Goal: Task Accomplishment & Management: Use online tool/utility

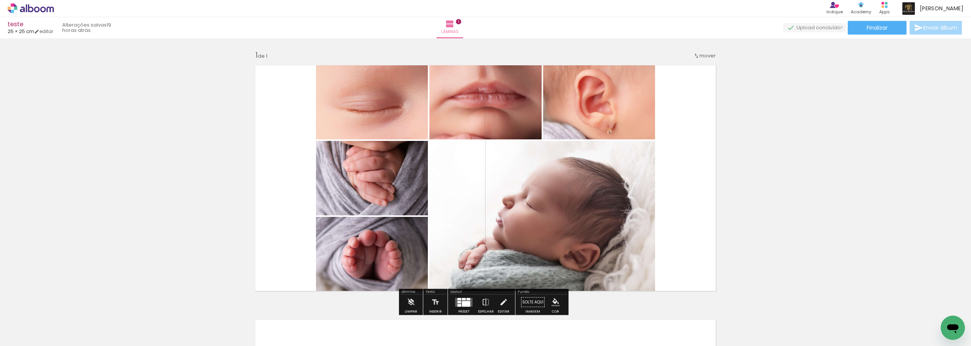
scroll to position [0, 156]
click at [33, 340] on paper-button "Adicionar Fotos" at bounding box center [23, 335] width 37 height 12
click at [0, 0] on input "file" at bounding box center [0, 0] width 0 height 0
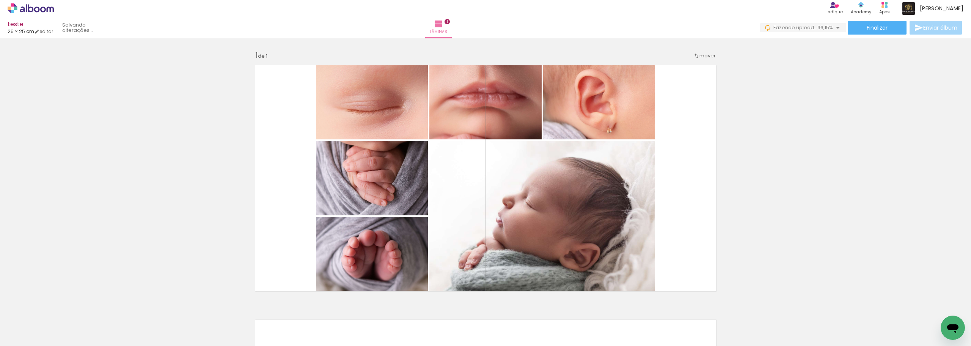
scroll to position [0, 198]
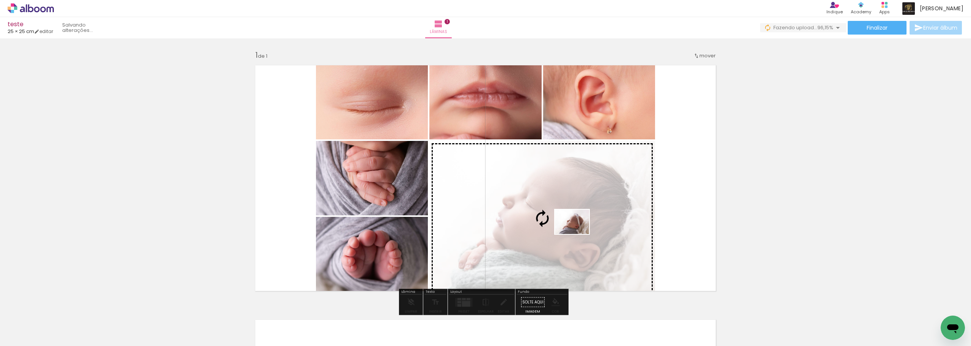
drag, startPoint x: 937, startPoint y: 325, endPoint x: 578, endPoint y: 232, distance: 371.1
click at [578, 232] on quentale-workspace at bounding box center [485, 173] width 971 height 346
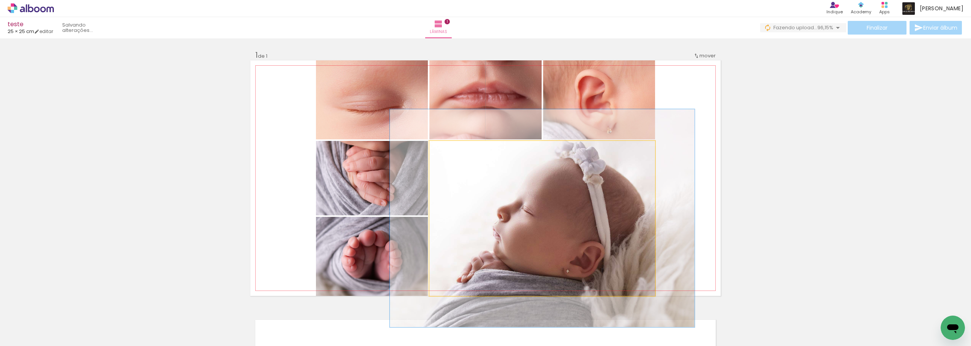
drag, startPoint x: 451, startPoint y: 146, endPoint x: 455, endPoint y: 147, distance: 3.8
type paper-slider "135"
click at [455, 147] on div at bounding box center [456, 148] width 7 height 7
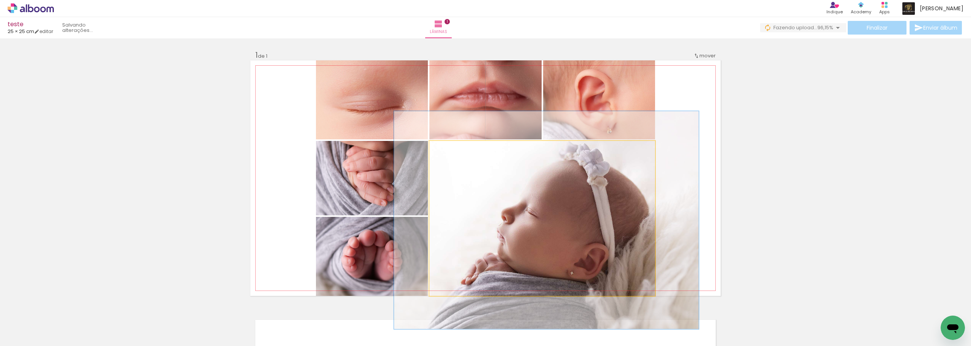
drag, startPoint x: 567, startPoint y: 240, endPoint x: 571, endPoint y: 242, distance: 4.6
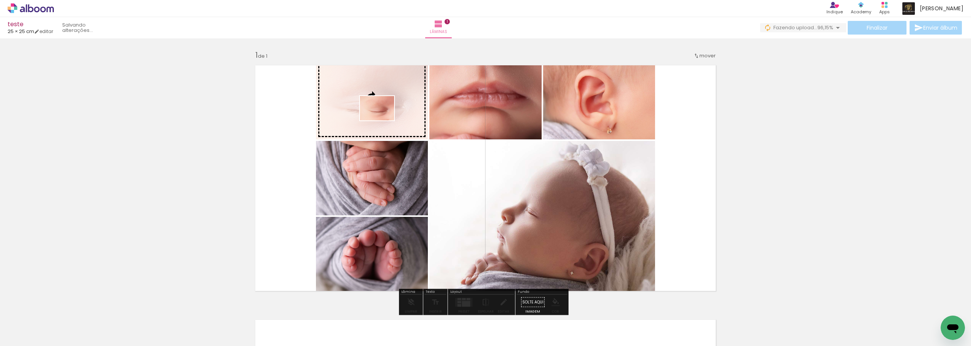
drag, startPoint x: 908, startPoint y: 327, endPoint x: 382, endPoint y: 118, distance: 565.6
click at [382, 118] on quentale-workspace at bounding box center [485, 173] width 971 height 346
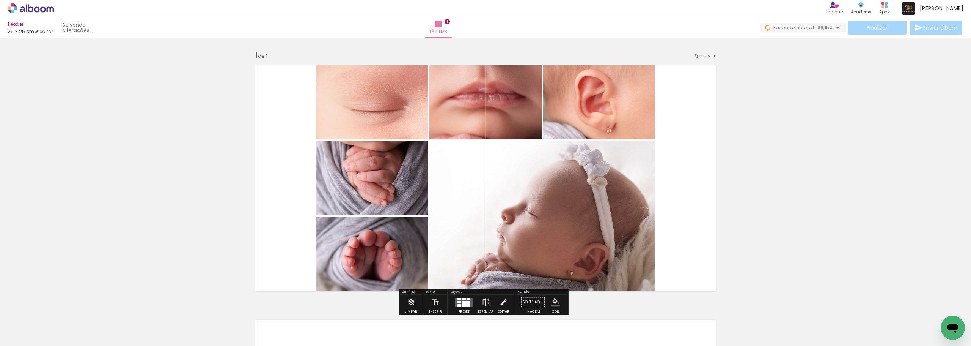
click at [834, 237] on div "Inserir lâmina 1 de 1" at bounding box center [485, 295] width 971 height 509
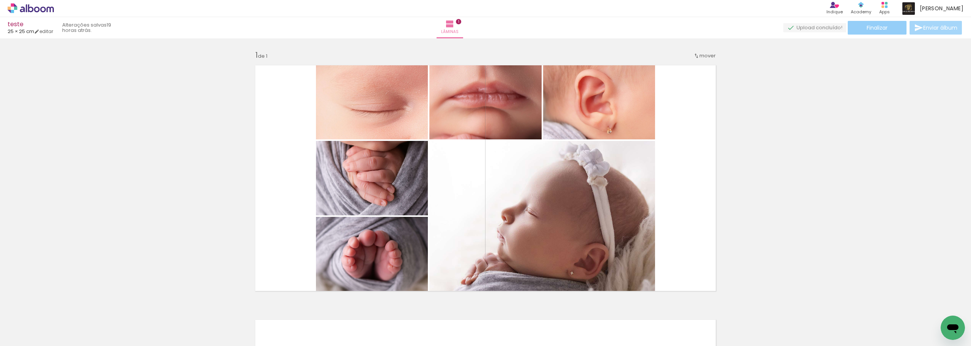
click at [874, 30] on span "Finalizar" at bounding box center [877, 27] width 21 height 5
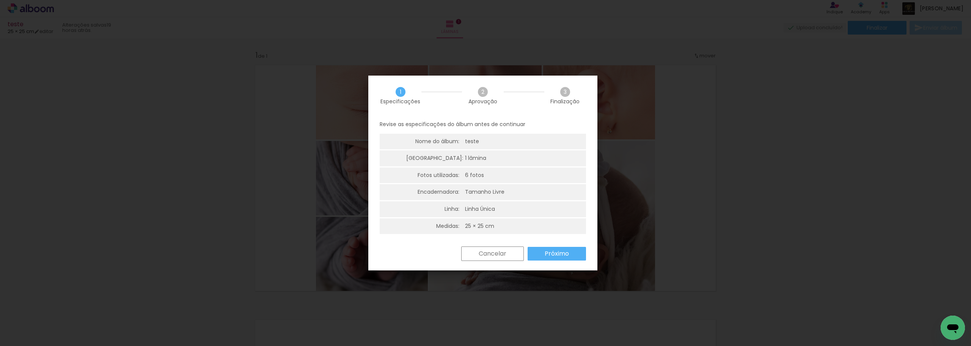
click at [0, 0] on slot "Próximo" at bounding box center [0, 0] width 0 height 0
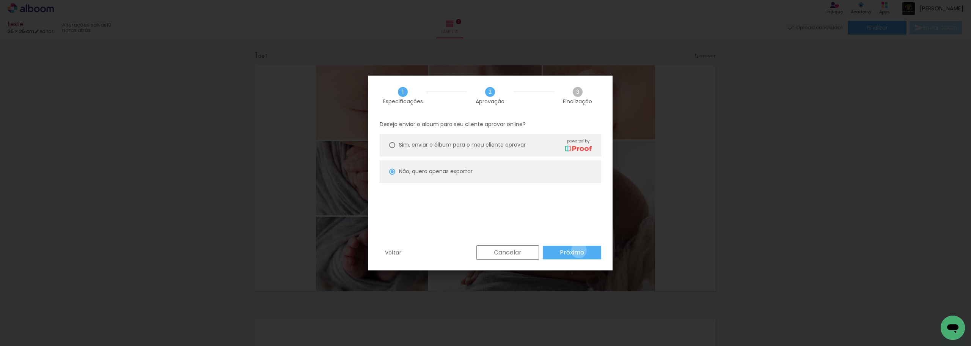
click at [0, 0] on slot "Próximo" at bounding box center [0, 0] width 0 height 0
type input "Alta, 300 DPI"
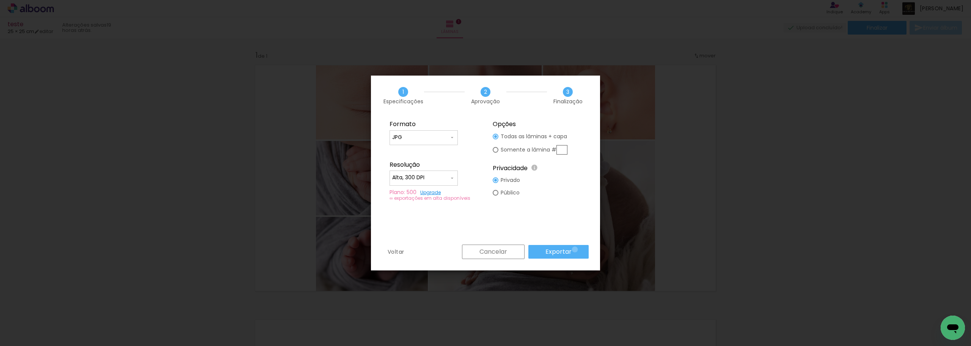
click at [576, 249] on paper-button "Exportar" at bounding box center [558, 252] width 60 height 14
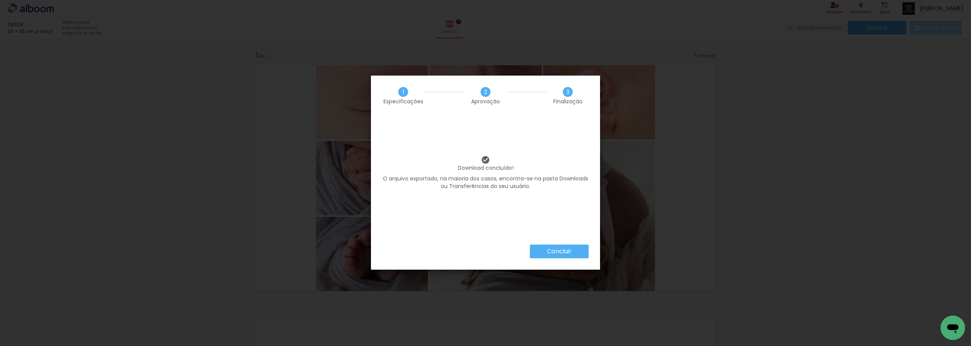
click at [578, 251] on paper-button "Concluir" at bounding box center [559, 251] width 59 height 14
